Goal: Transaction & Acquisition: Purchase product/service

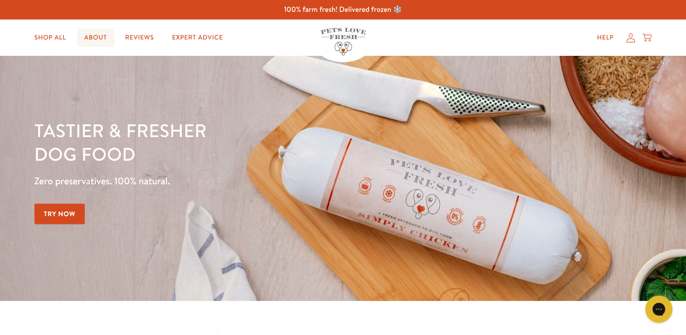
click at [91, 36] on link "About" at bounding box center [95, 38] width 37 height 18
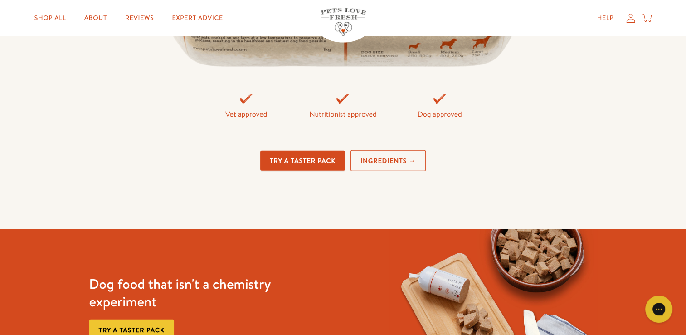
scroll to position [2268, 0]
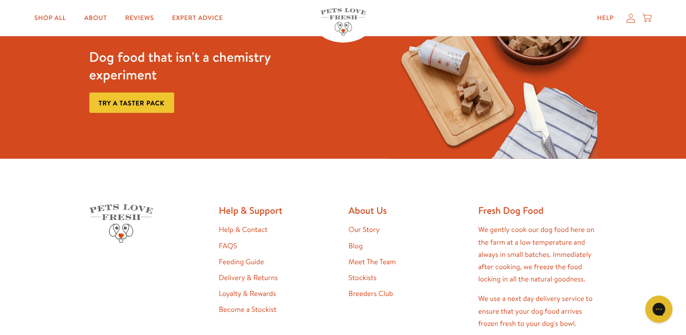
click at [256, 260] on link "Feeding Guide" at bounding box center [241, 262] width 45 height 10
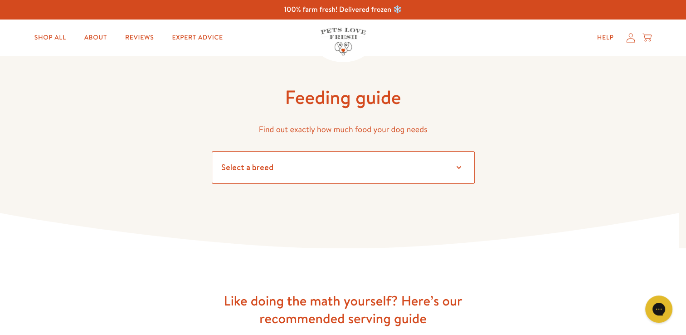
click at [459, 166] on select "Select a breed Affenpinscher Afghan hound Airedale terrier Akita Alaskan Malamu…" at bounding box center [343, 167] width 263 height 33
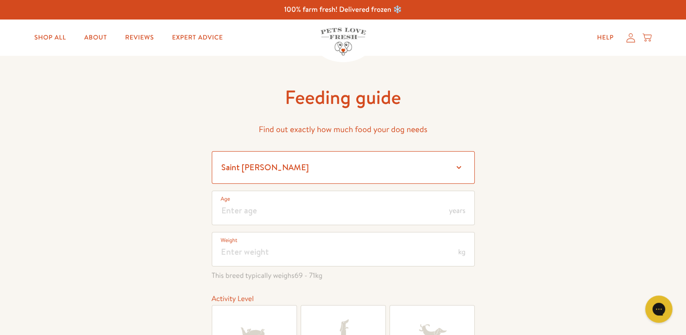
click at [230, 163] on select "Select a breed Affenpinscher Afghan hound Airedale terrier Akita Alaskan Malamu…" at bounding box center [343, 167] width 263 height 33
click at [461, 166] on select "Select a breed Affenpinscher Afghan hound Airedale terrier Akita Alaskan Malamu…" at bounding box center [343, 167] width 263 height 33
select select "8"
click at [212, 151] on select "Select a breed Affenpinscher Afghan hound Airedale terrier Akita Alaskan Malamu…" at bounding box center [343, 167] width 263 height 33
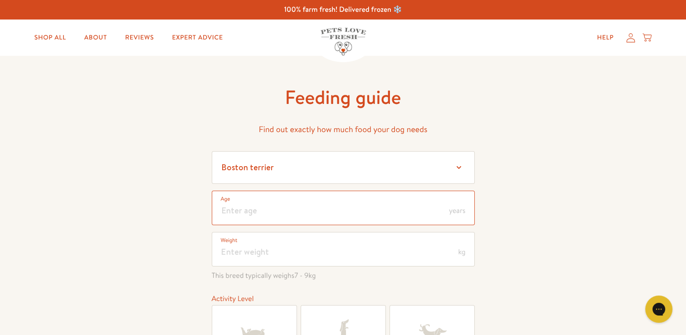
click at [256, 213] on input "number" at bounding box center [343, 208] width 263 height 34
type input "7"
click at [282, 243] on input "number" at bounding box center [343, 249] width 263 height 34
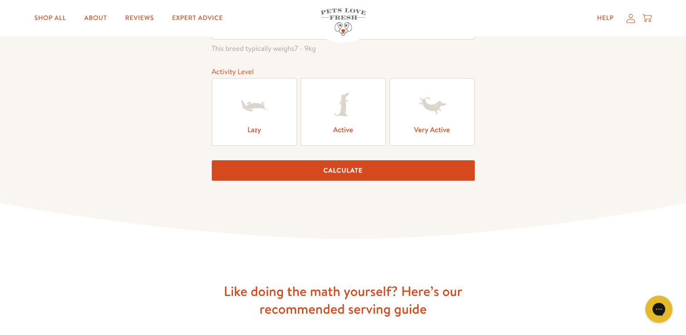
click at [347, 119] on icon at bounding box center [343, 106] width 36 height 36
click at [0, 0] on input "Active" at bounding box center [0, 0] width 0 height 0
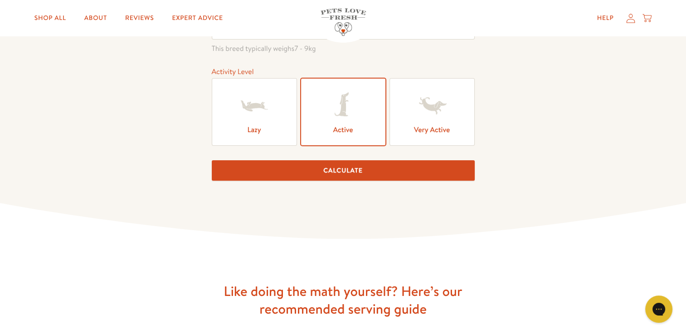
drag, startPoint x: 354, startPoint y: 166, endPoint x: 359, endPoint y: 170, distance: 6.2
click at [354, 166] on button "Calculate" at bounding box center [343, 170] width 263 height 20
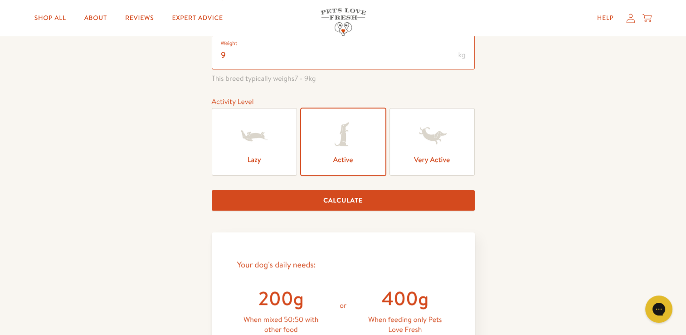
scroll to position [0, 0]
drag, startPoint x: 227, startPoint y: 55, endPoint x: 219, endPoint y: 56, distance: 8.2
click at [219, 56] on input "9" at bounding box center [343, 52] width 263 height 34
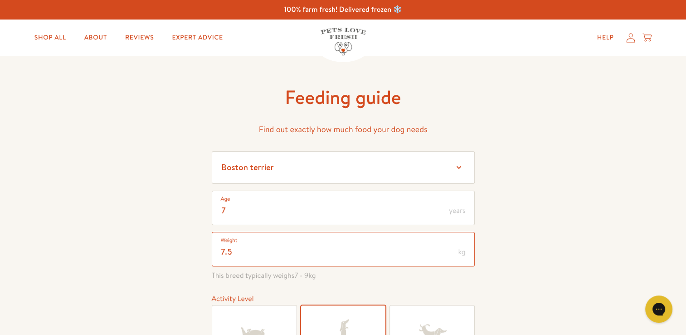
type input "7.5"
click at [218, 209] on input "7" at bounding box center [343, 208] width 263 height 34
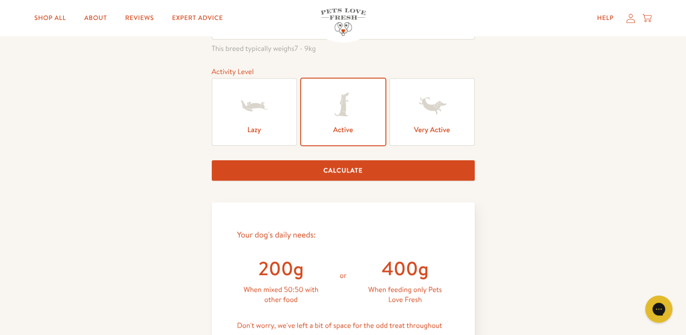
click at [345, 171] on button "Calculate" at bounding box center [343, 170] width 263 height 20
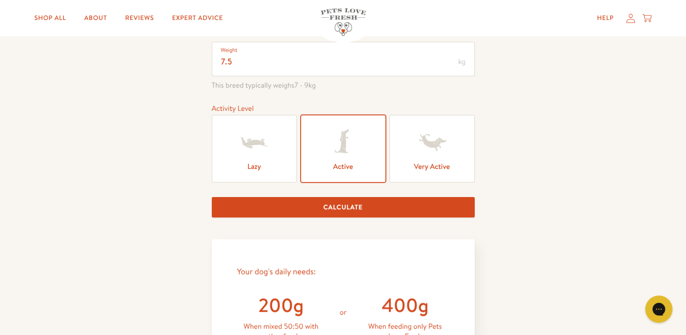
click at [521, 112] on div "Feeding guide Find out exactly how much food your dog needs Select a breed Affe…" at bounding box center [343, 251] width 686 height 770
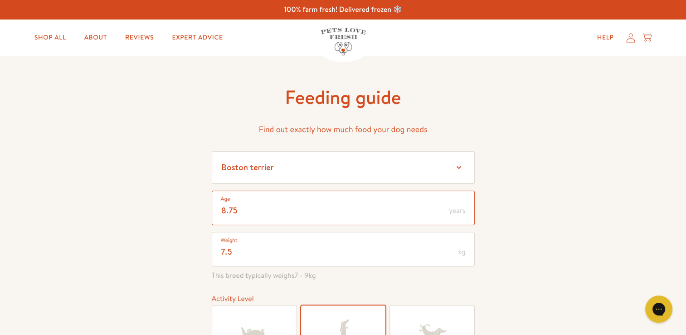
drag, startPoint x: 235, startPoint y: 211, endPoint x: 220, endPoint y: 211, distance: 15.9
click at [220, 211] on input "8.75" at bounding box center [343, 208] width 263 height 34
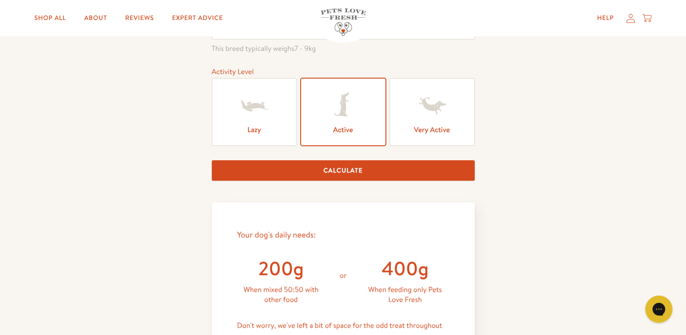
type input "9"
click at [341, 166] on button "Calculate" at bounding box center [343, 170] width 263 height 20
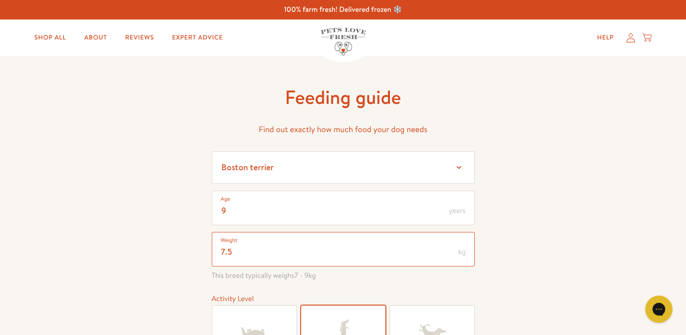
drag, startPoint x: 230, startPoint y: 250, endPoint x: 220, endPoint y: 251, distance: 10.5
click at [220, 251] on input "7.5" at bounding box center [343, 249] width 263 height 34
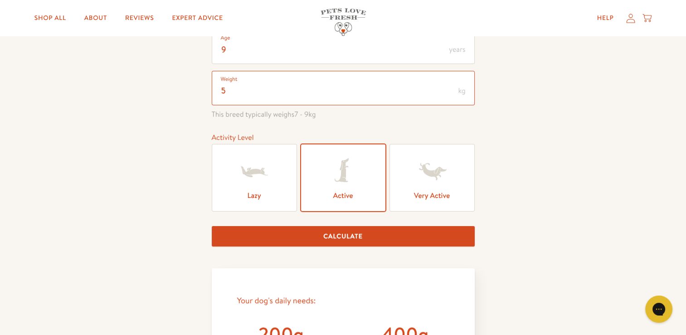
scroll to position [163, 0]
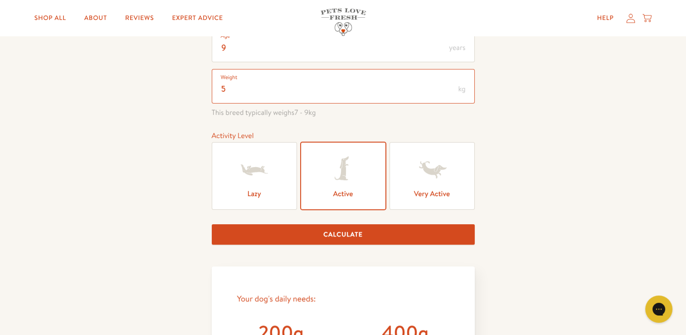
type input "5"
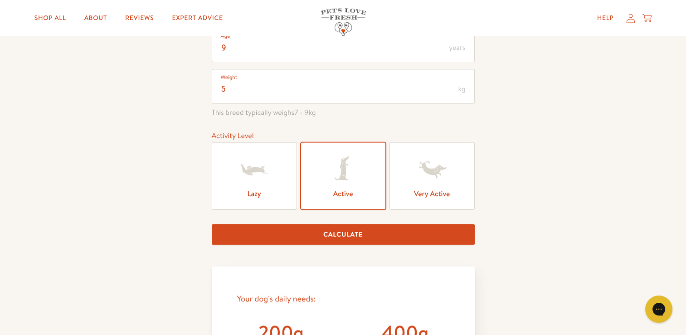
click at [356, 236] on button "Calculate" at bounding box center [343, 234] width 263 height 20
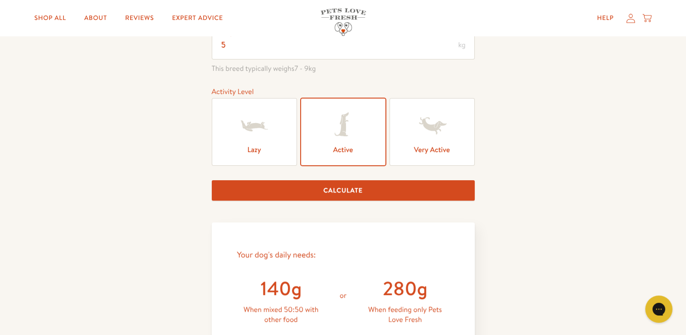
scroll to position [0, 0]
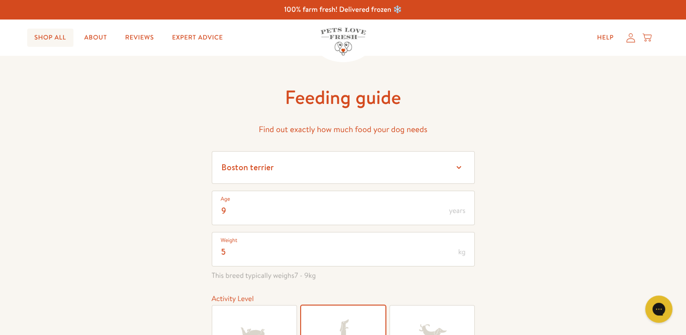
click at [54, 39] on link "Shop All" at bounding box center [50, 38] width 46 height 18
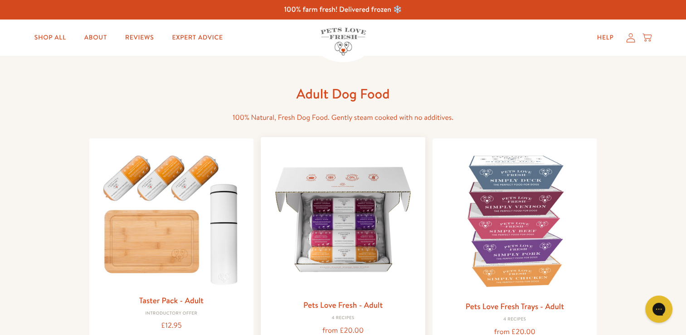
click at [342, 210] on img at bounding box center [343, 219] width 150 height 150
